Goal: Communication & Community: Answer question/provide support

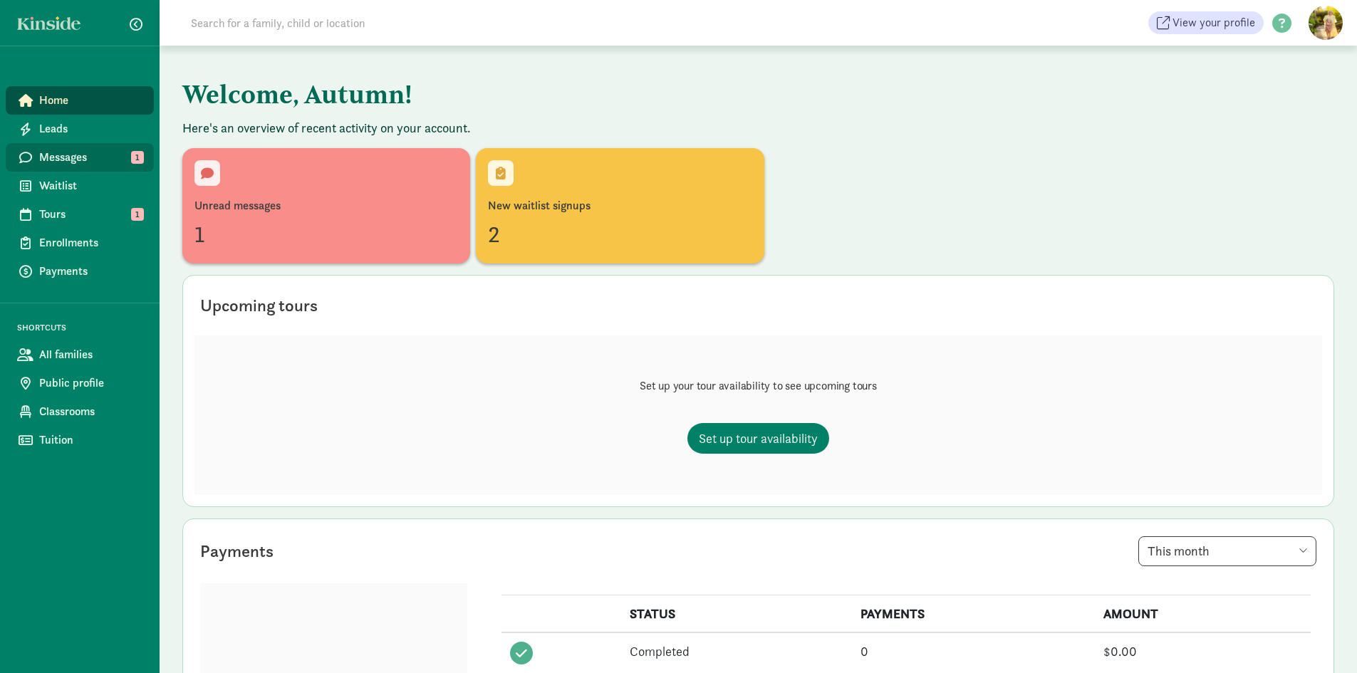
click at [66, 150] on span "Messages" at bounding box center [90, 157] width 103 height 17
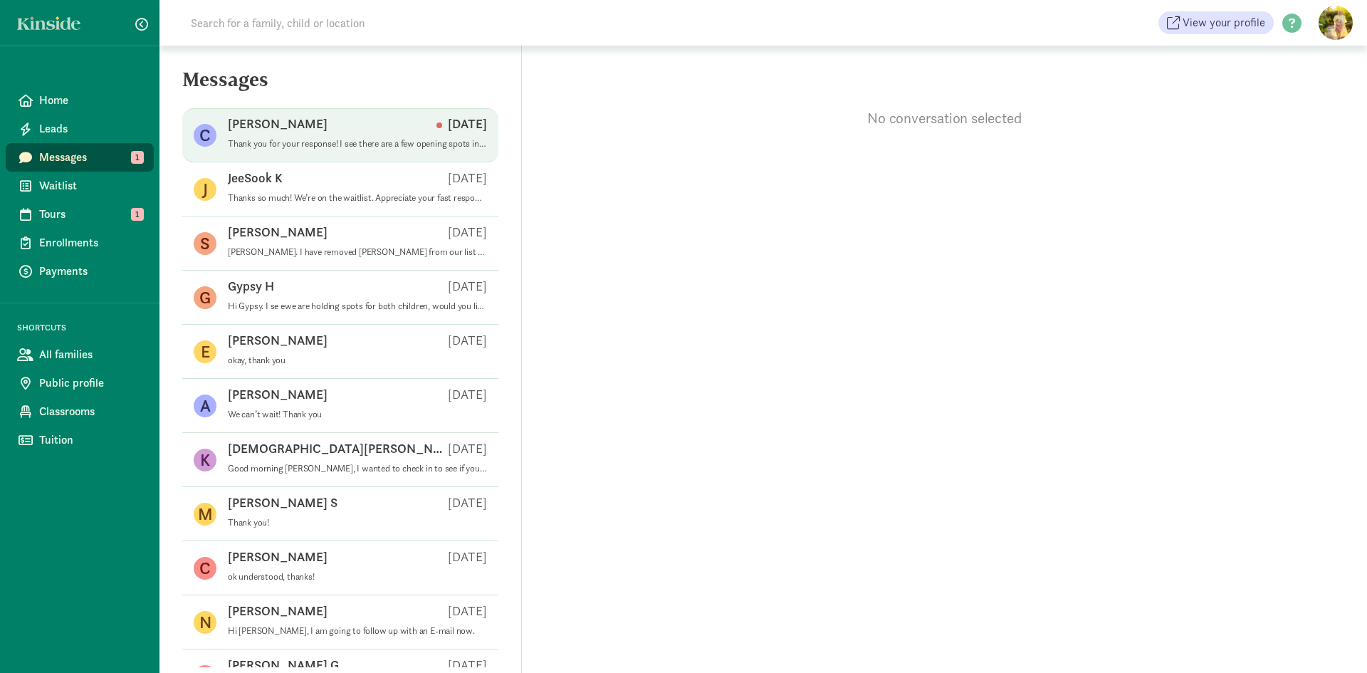
click at [257, 137] on div "Chen W Sep 08" at bounding box center [357, 126] width 259 height 23
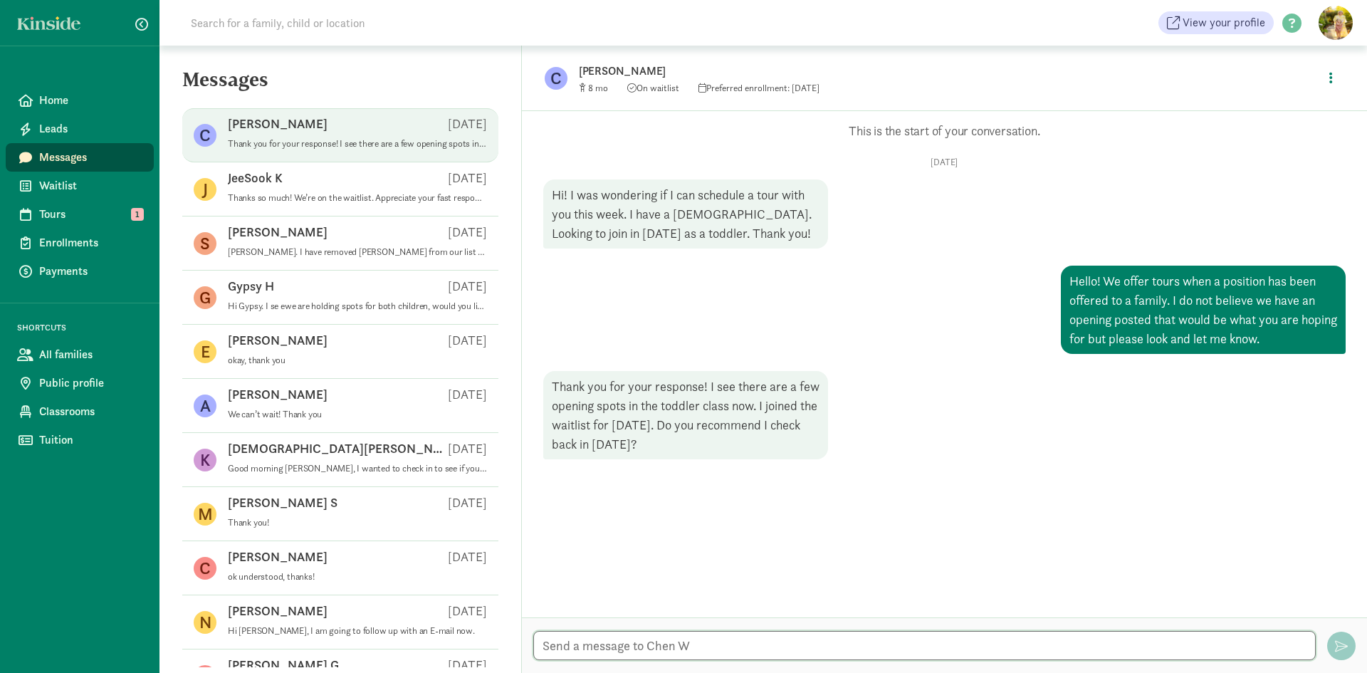
click at [692, 646] on textarea at bounding box center [924, 645] width 783 height 29
drag, startPoint x: 773, startPoint y: 645, endPoint x: 704, endPoint y: 642, distance: 69.1
click at [704, 642] on textarea "You can check in anytime but know that if we post openings that are a good fit …" at bounding box center [924, 645] width 783 height 29
click at [1086, 642] on textarea "You can check in anytime but when we post openings that are a good fit you will…" at bounding box center [924, 645] width 783 height 29
type textarea "You can check in anytime but when we post openings that are a good fit you will…"
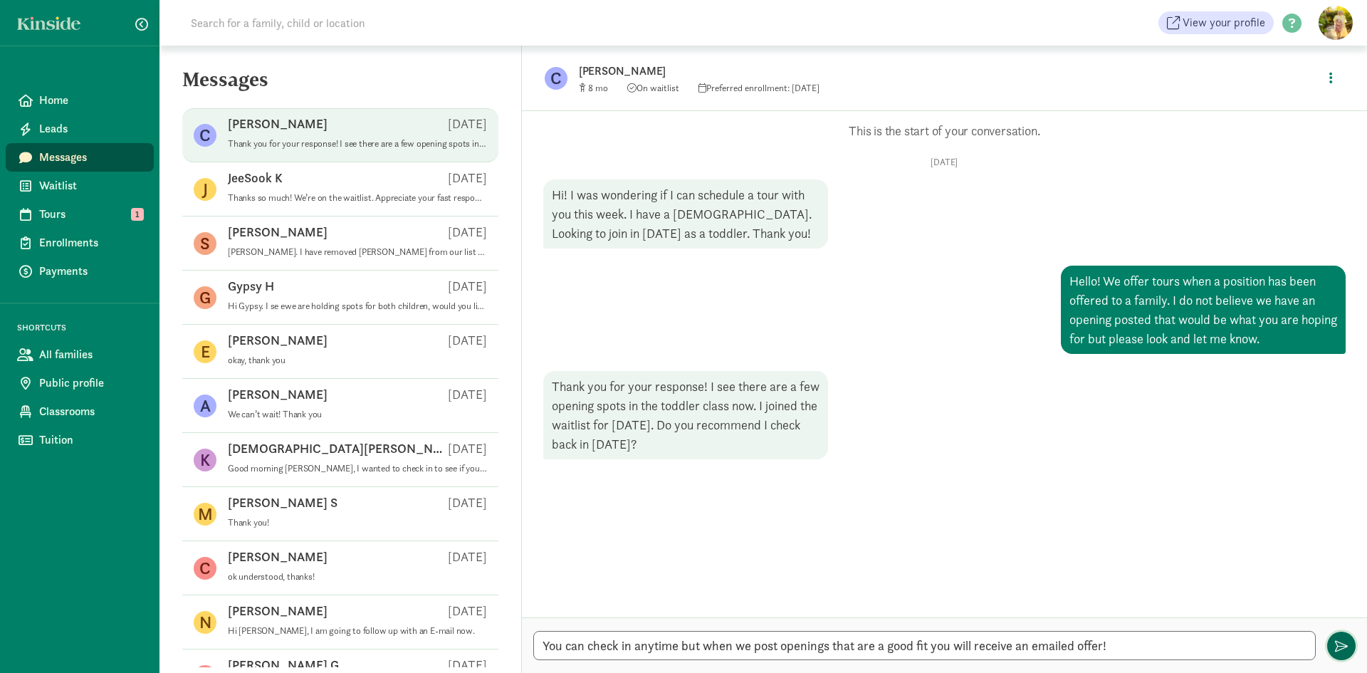
click at [1345, 645] on span "button" at bounding box center [1341, 646] width 13 height 13
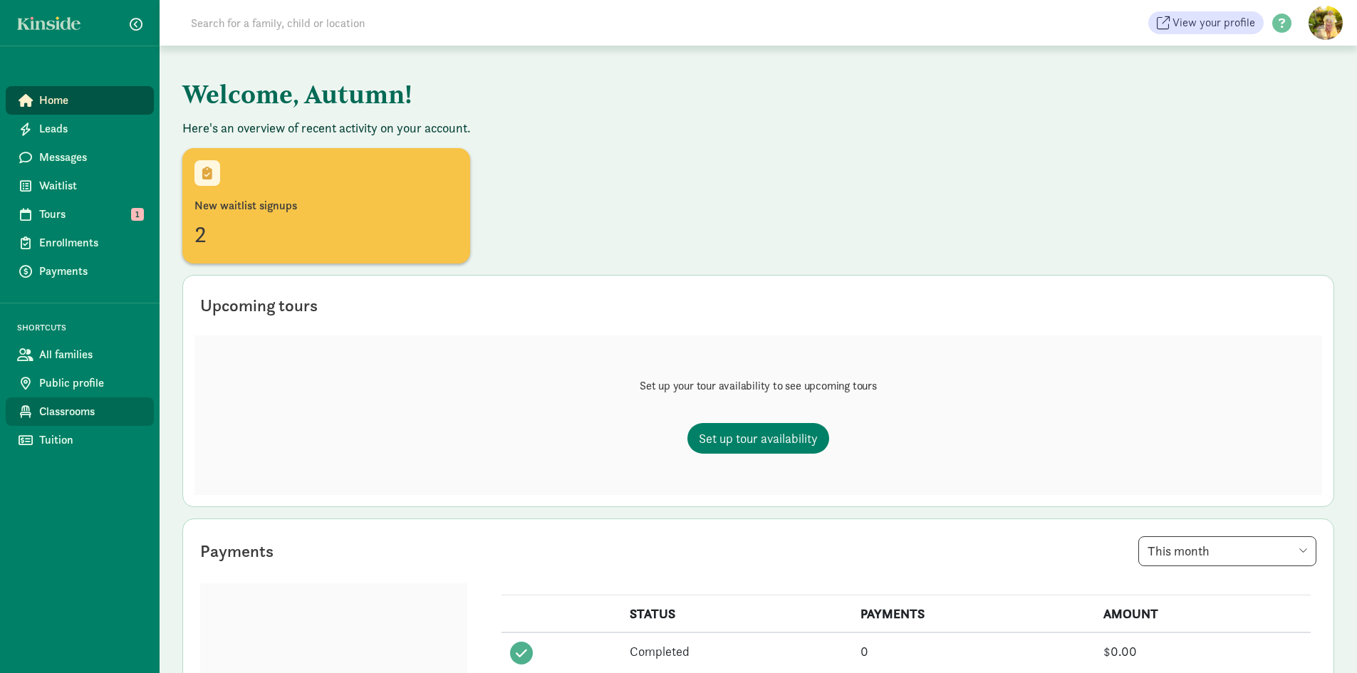
click at [72, 410] on span "Classrooms" at bounding box center [90, 411] width 103 height 17
